Goal: Task Accomplishment & Management: Complete application form

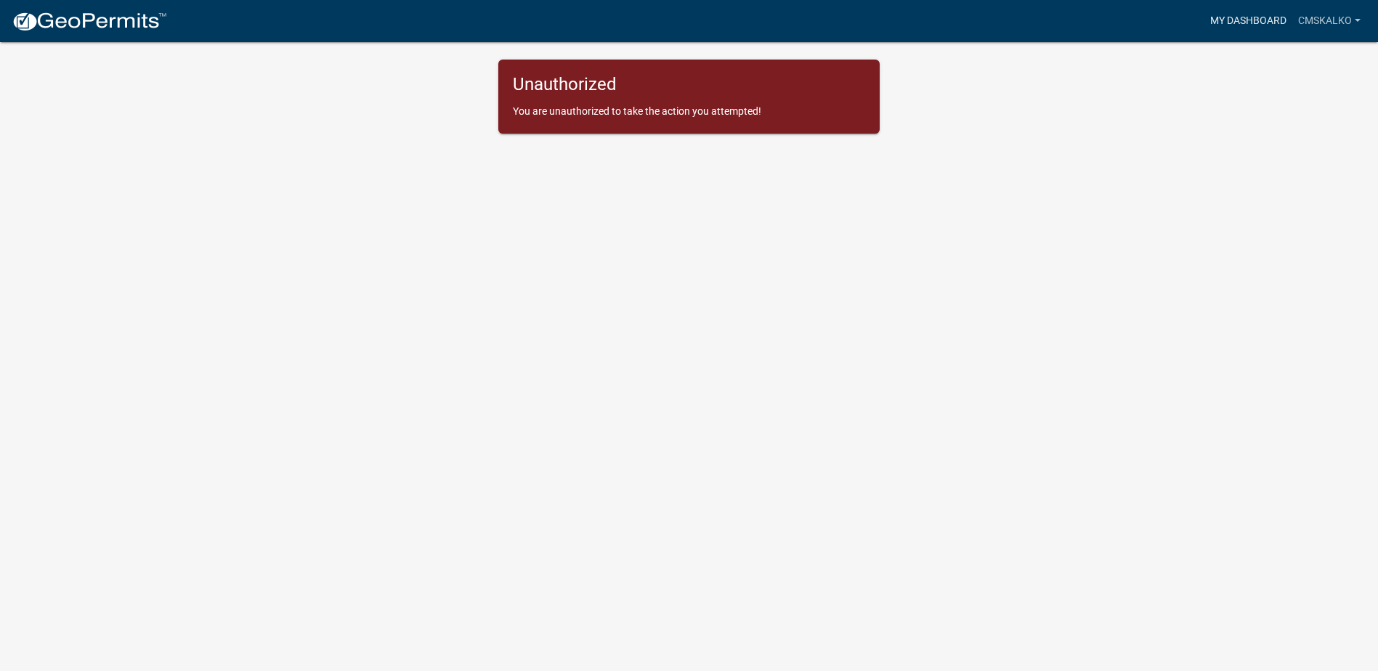
click at [1240, 20] on link "My Dashboard" at bounding box center [1248, 21] width 88 height 28
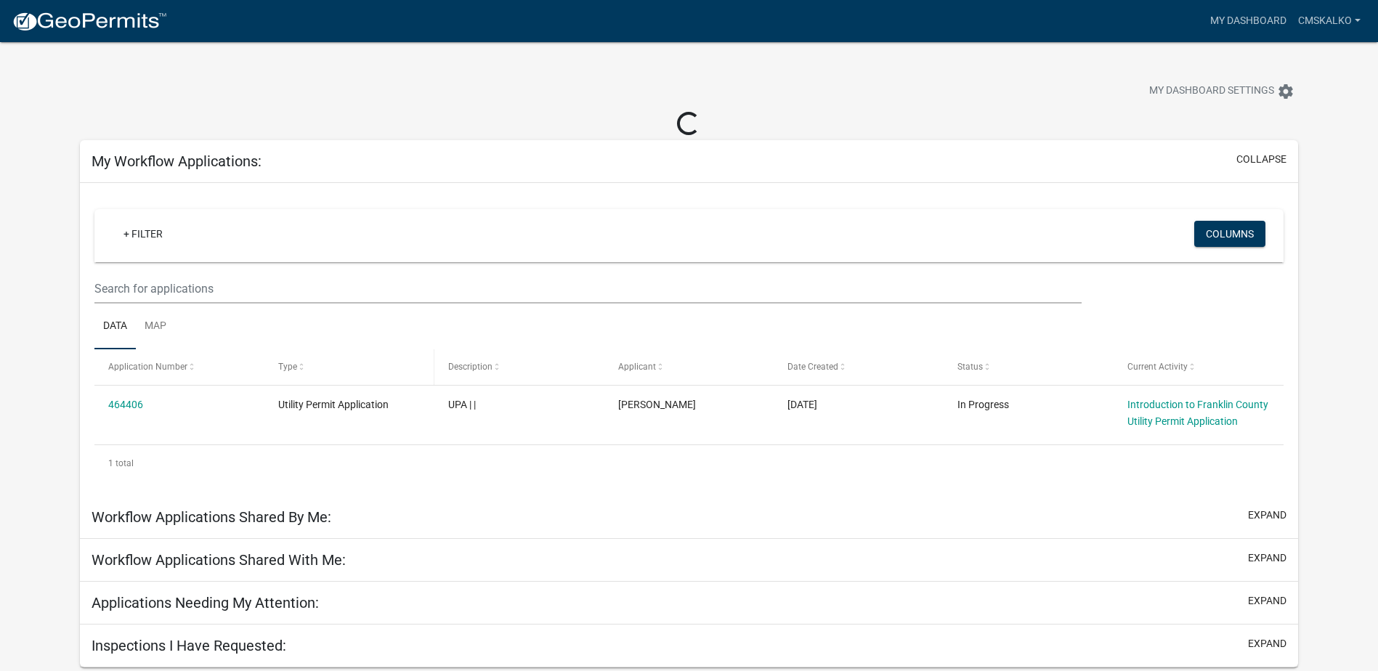
scroll to position [42, 0]
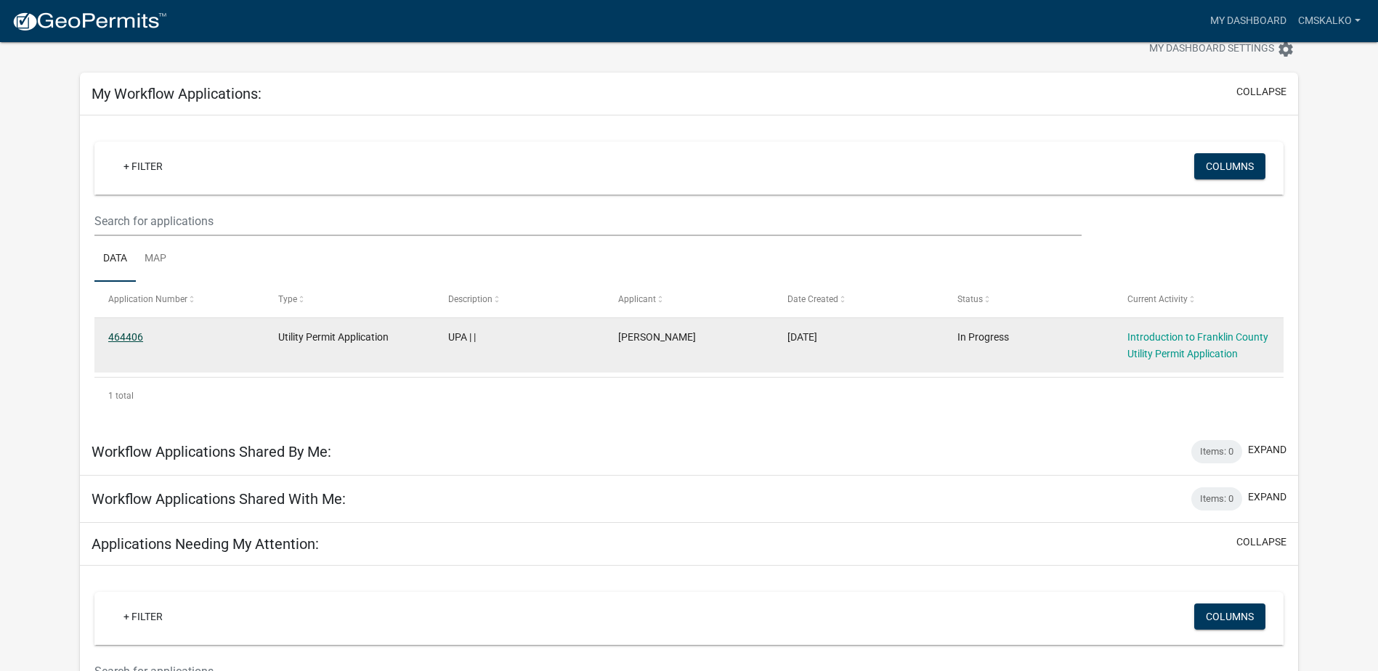
click at [118, 335] on link "464406" at bounding box center [125, 337] width 35 height 12
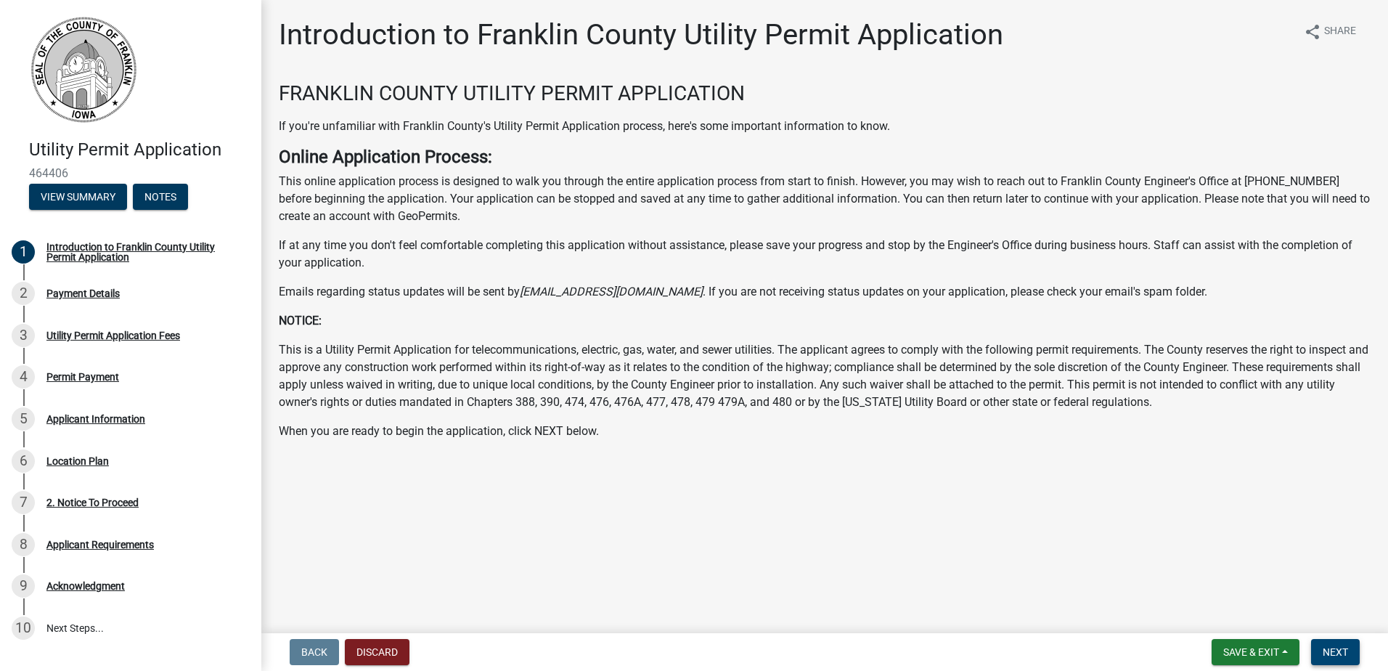
click at [1327, 651] on span "Next" at bounding box center [1335, 652] width 25 height 12
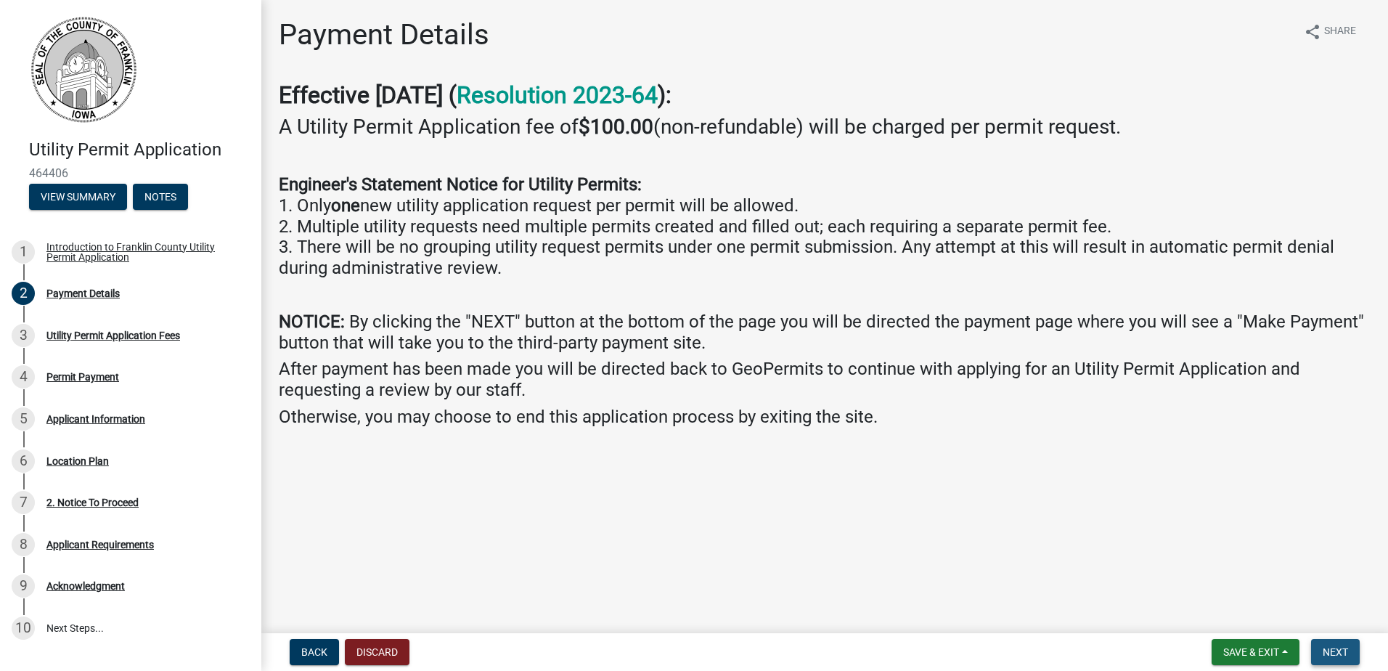
click at [1336, 651] on span "Next" at bounding box center [1335, 652] width 25 height 12
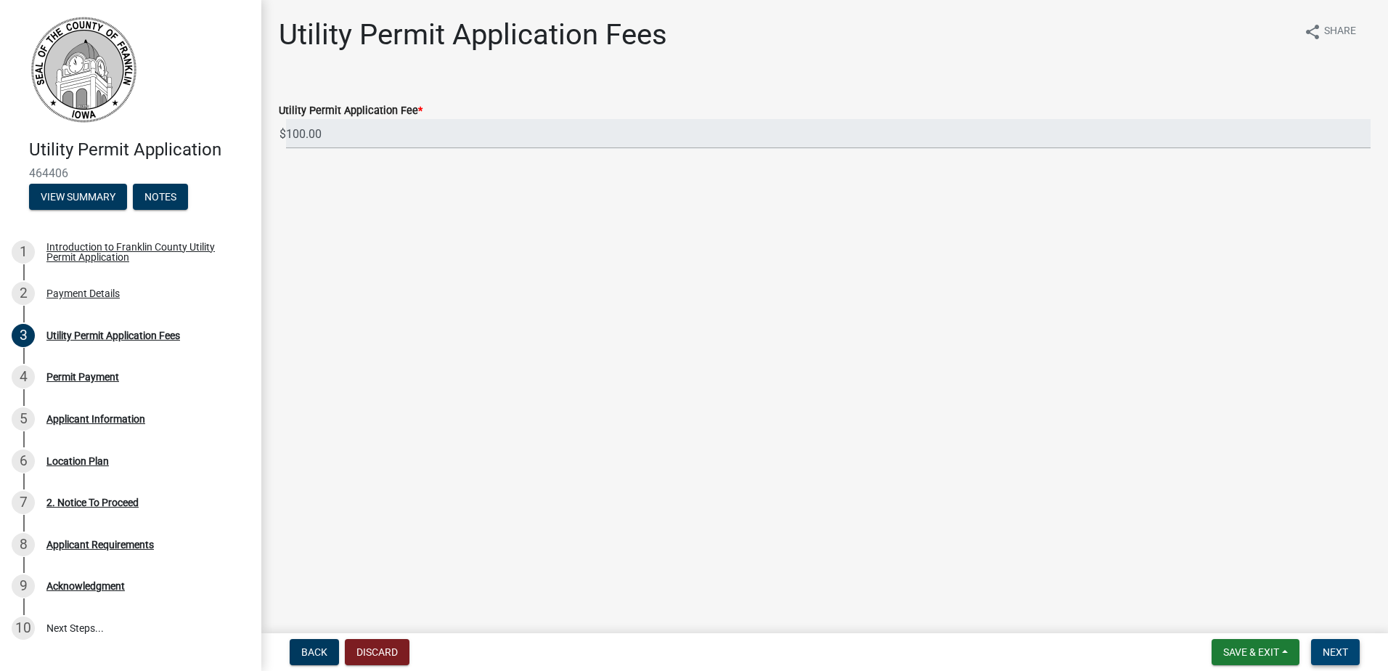
click at [1336, 651] on span "Next" at bounding box center [1335, 652] width 25 height 12
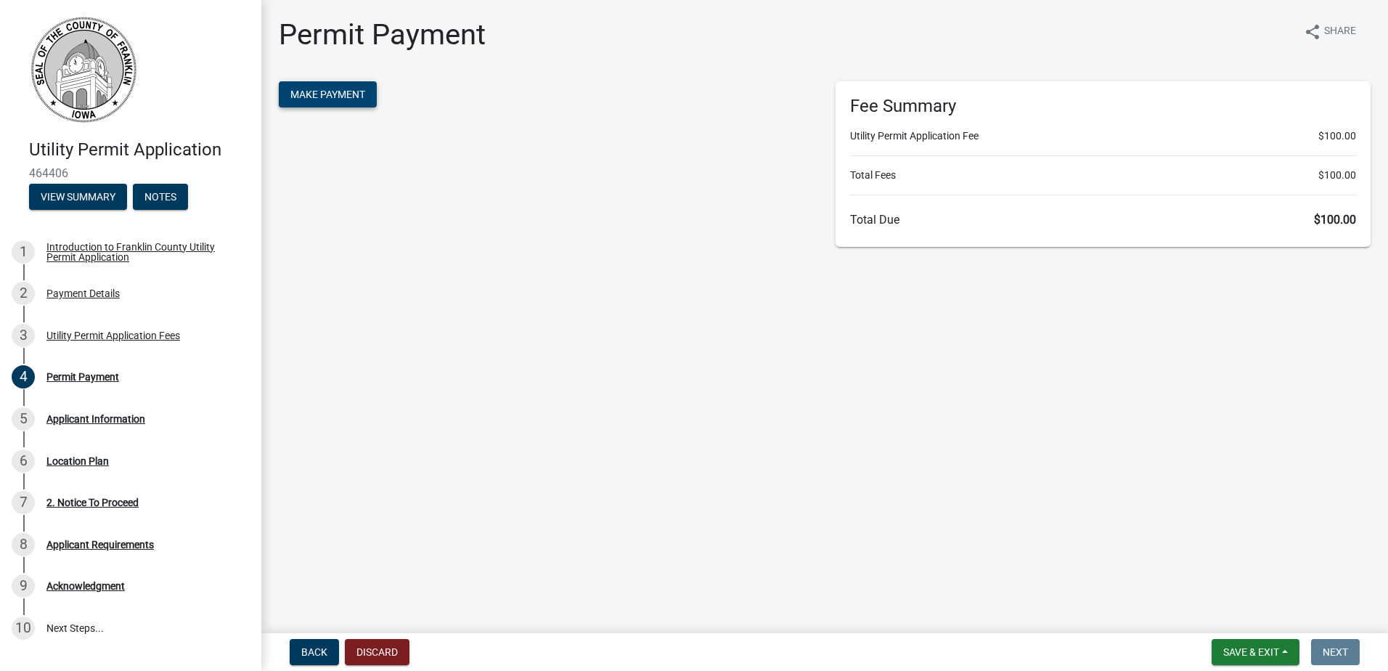
click at [353, 93] on span "Make Payment" at bounding box center [327, 95] width 75 height 12
